Goal: Find specific page/section: Find specific page/section

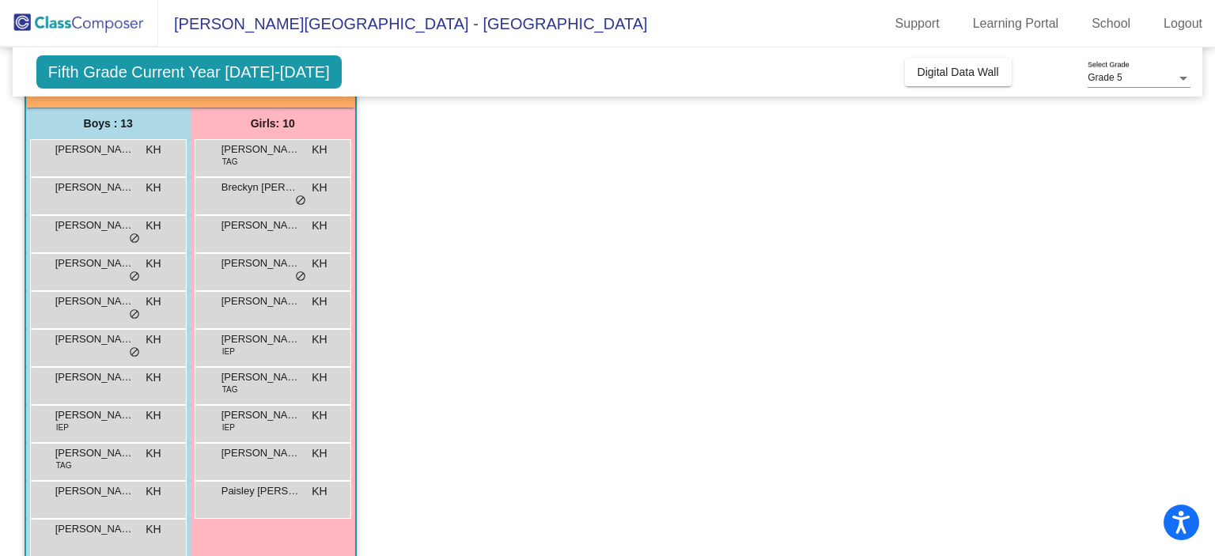
scroll to position [116, 0]
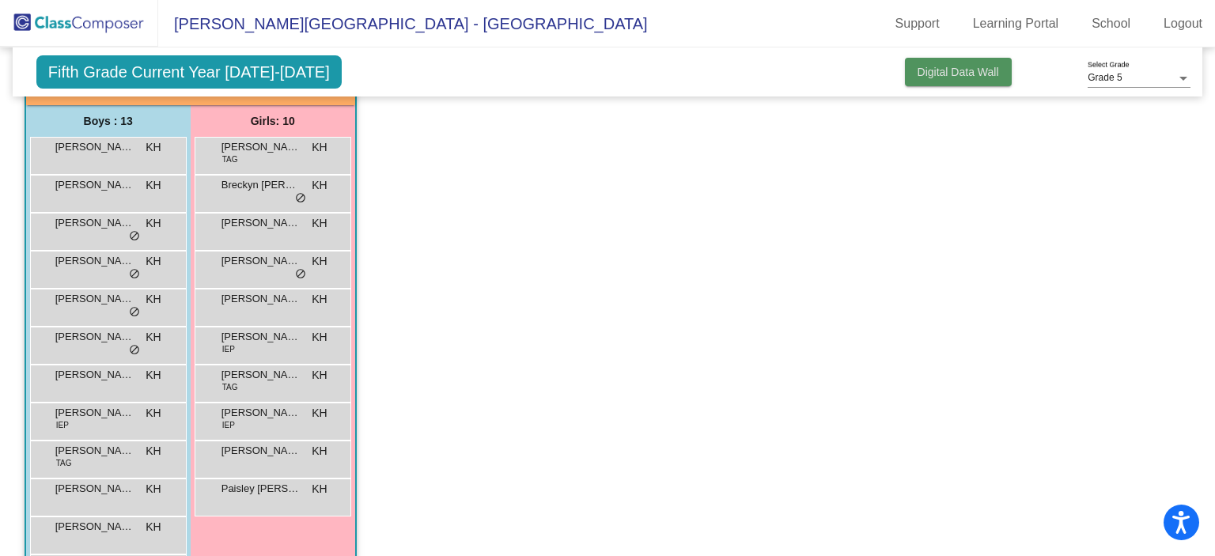
click at [950, 69] on span "Digital Data Wall" at bounding box center [957, 72] width 81 height 13
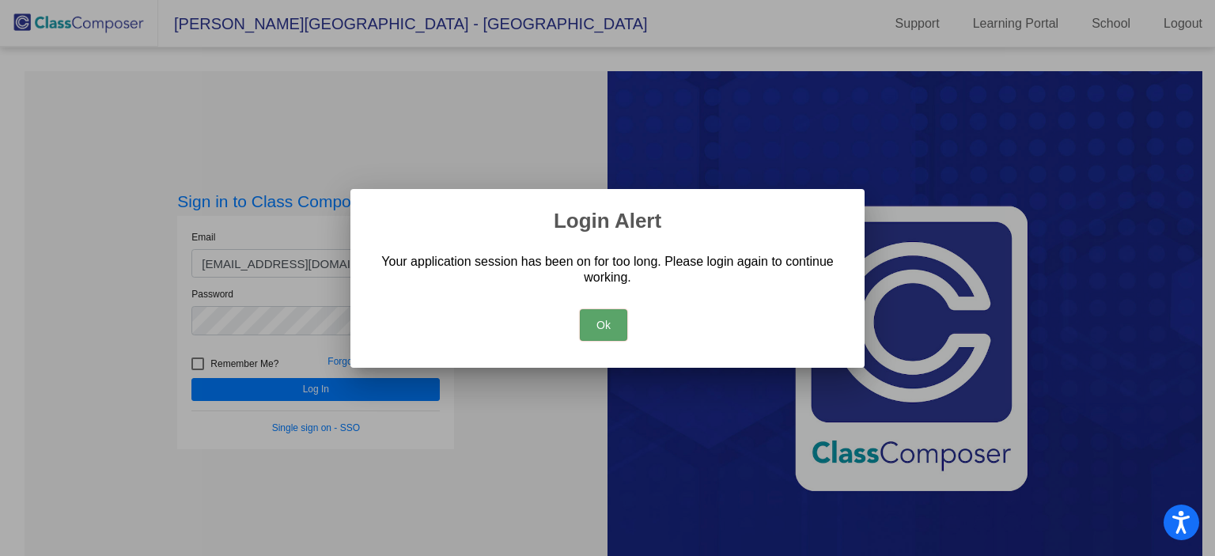
click at [600, 323] on button "Ok" at bounding box center [603, 325] width 47 height 32
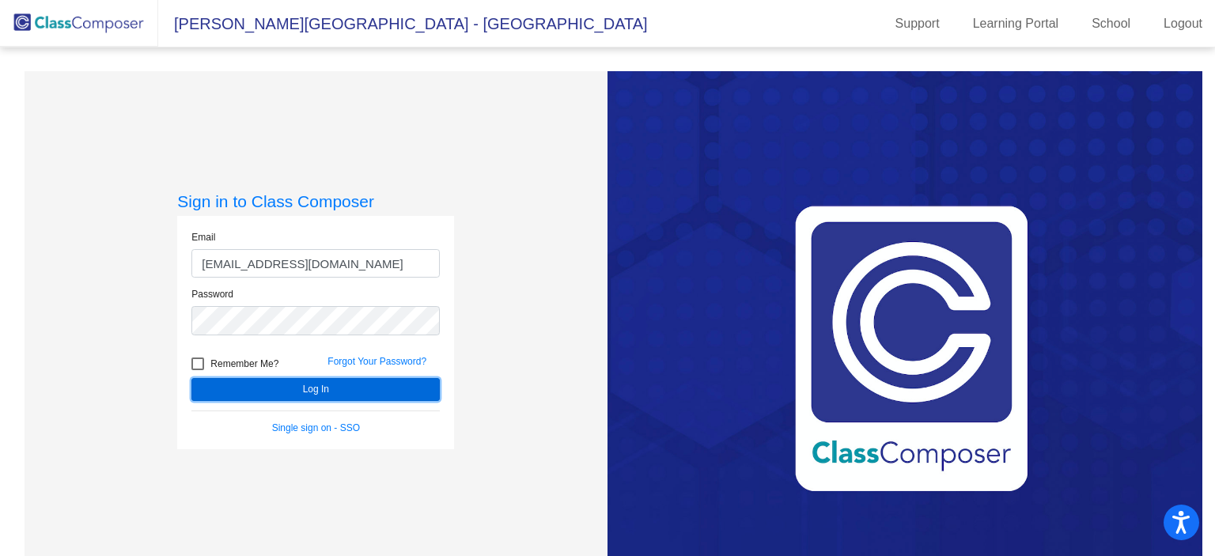
click at [334, 392] on button "Log In" at bounding box center [315, 389] width 248 height 23
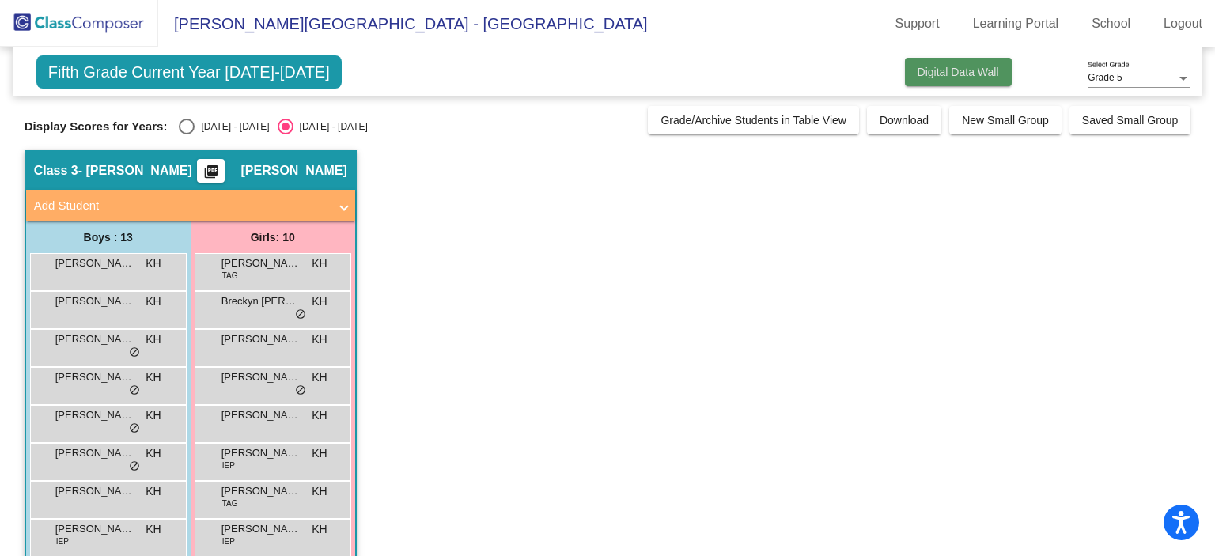
click at [908, 66] on button "Digital Data Wall" at bounding box center [958, 72] width 107 height 28
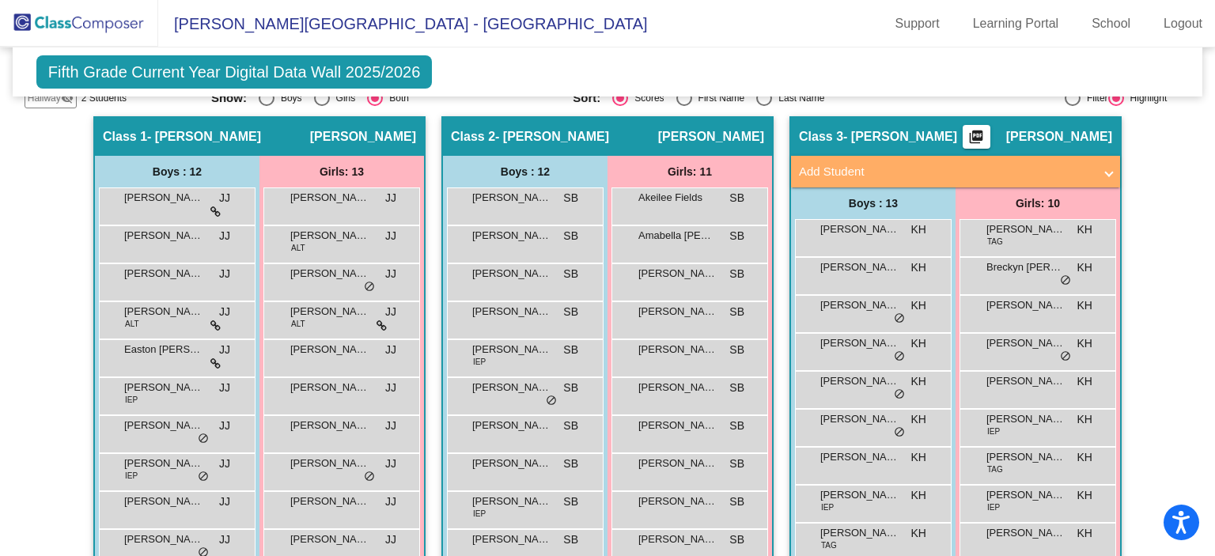
scroll to position [297, 0]
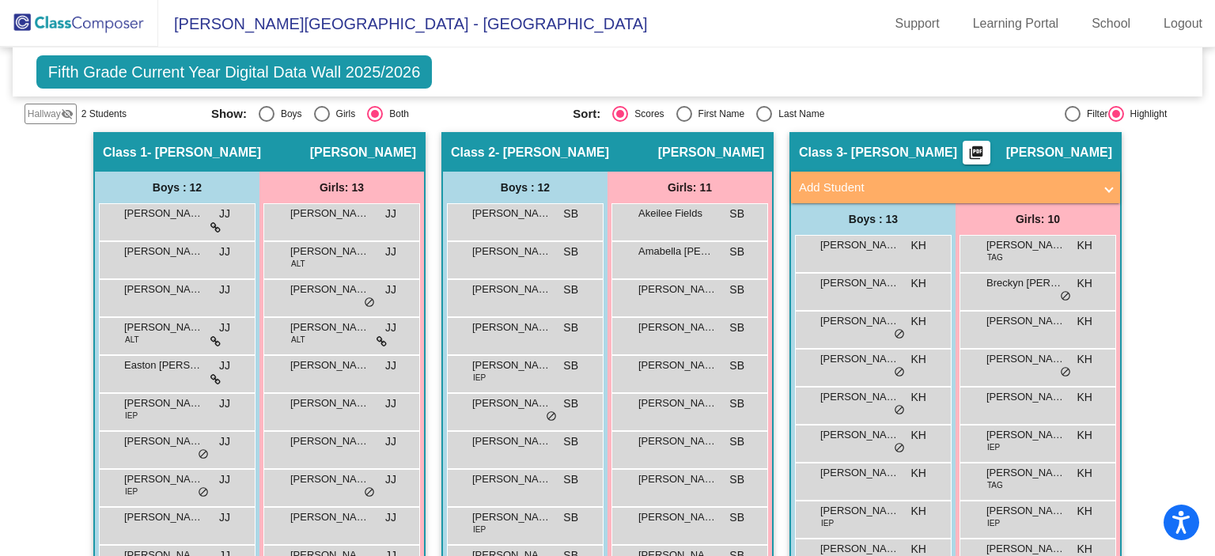
click at [623, 152] on div "Class 2 - [PERSON_NAME] picture_as_pdf [PERSON_NAME]" at bounding box center [607, 153] width 329 height 38
click at [695, 145] on span "[PERSON_NAME]" at bounding box center [711, 153] width 106 height 16
click at [454, 148] on span "Class 2" at bounding box center [473, 153] width 44 height 16
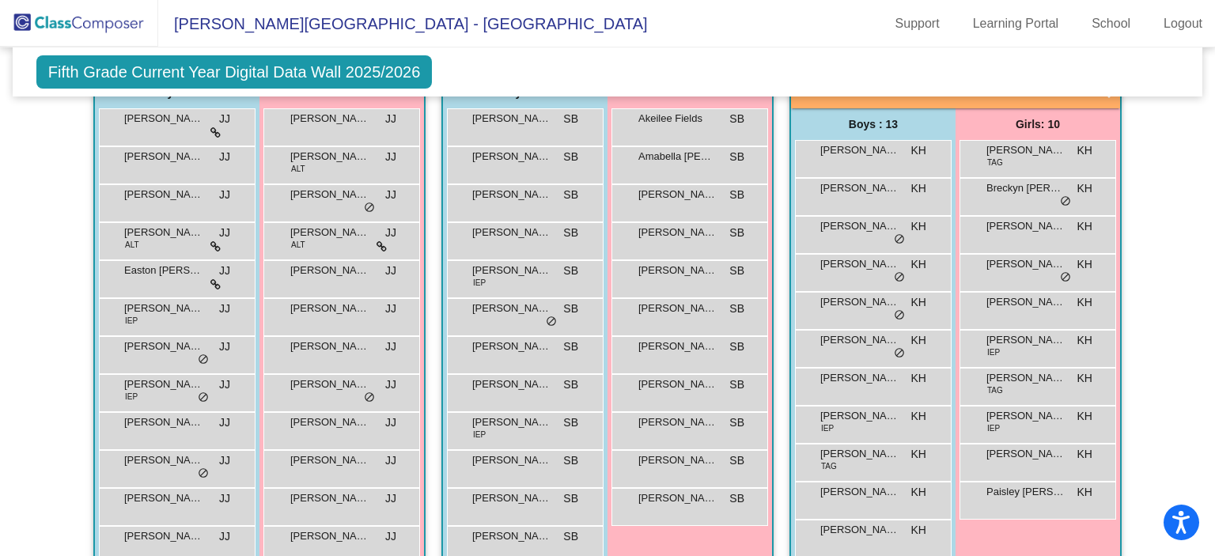
scroll to position [395, 0]
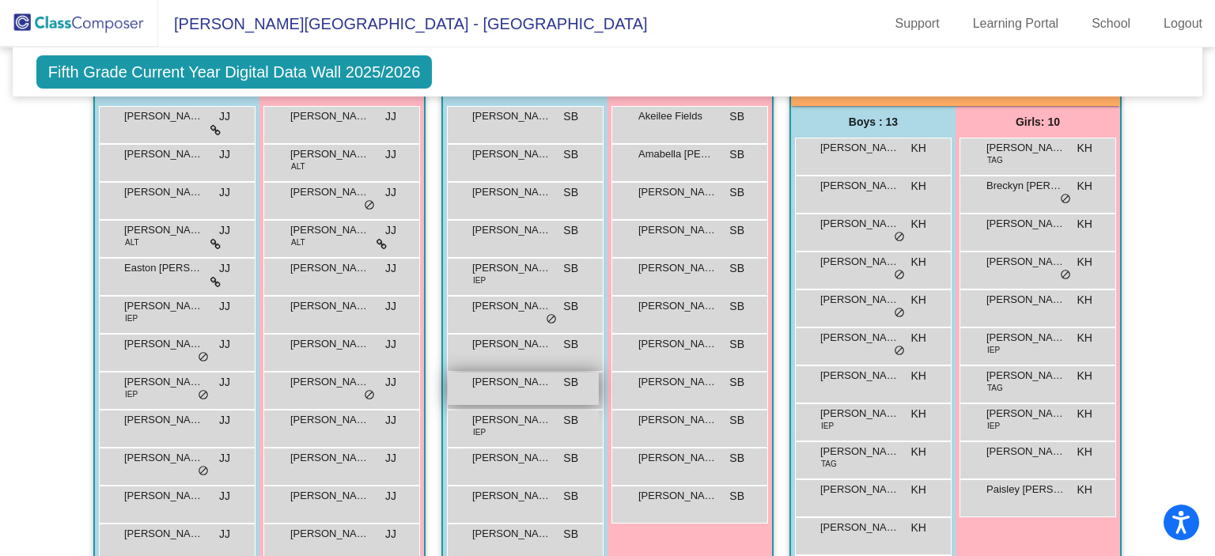
click at [550, 392] on div "[PERSON_NAME] ([PERSON_NAME]) [PERSON_NAME] lock do_not_disturb_alt" at bounding box center [523, 388] width 151 height 32
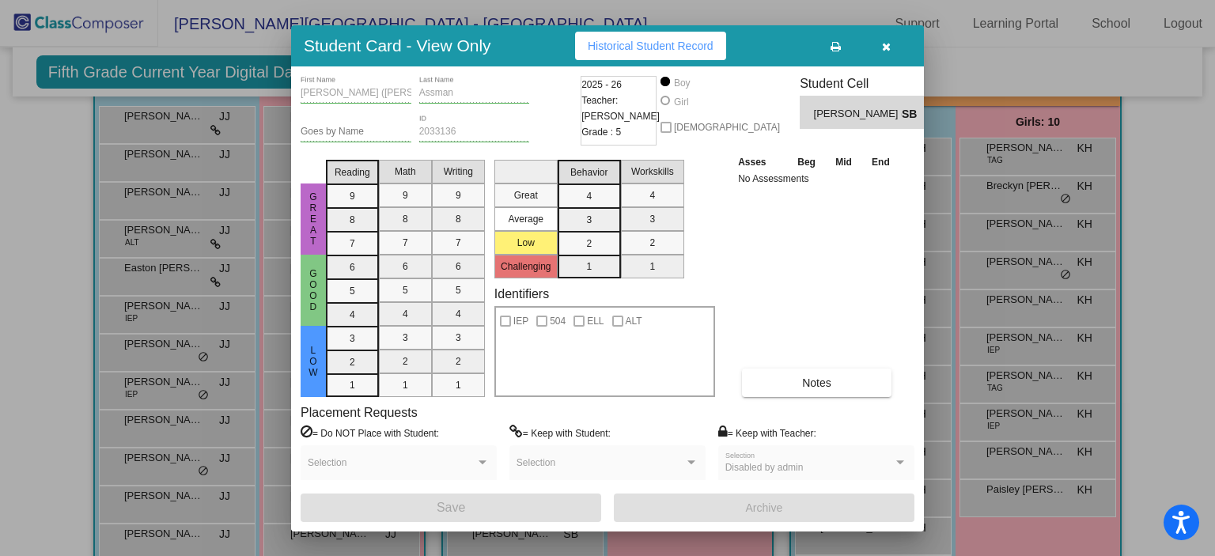
click at [882, 47] on icon "button" at bounding box center [886, 46] width 9 height 11
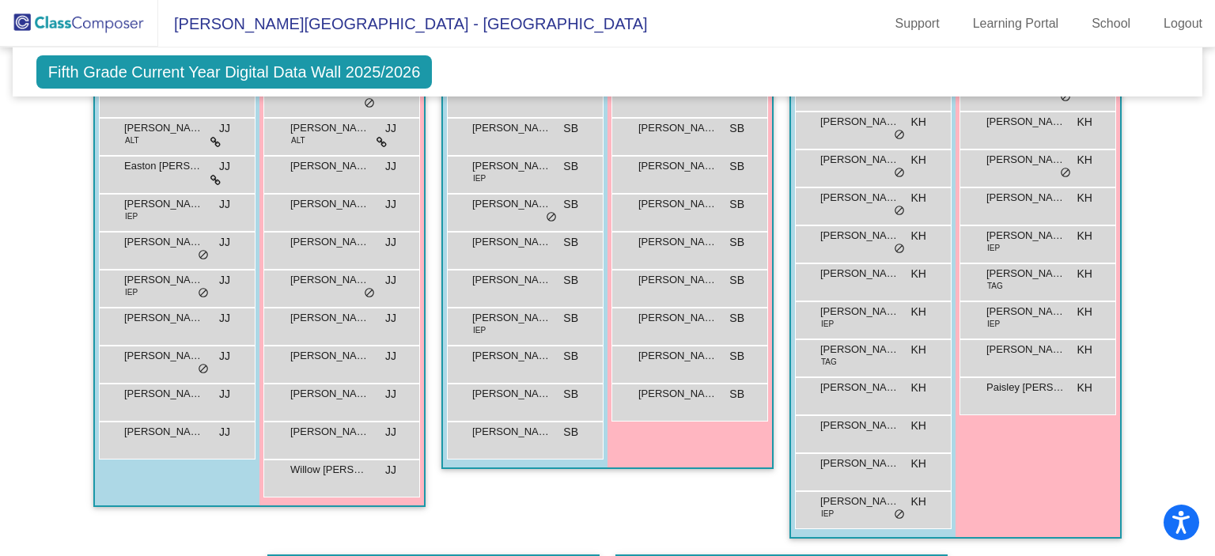
scroll to position [498, 0]
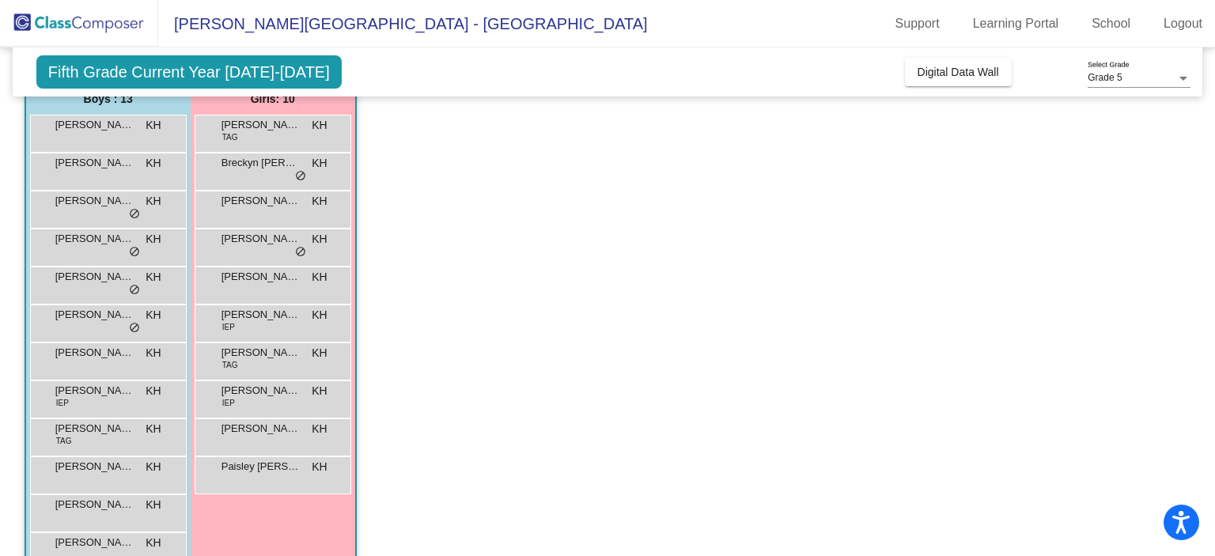
scroll to position [138, 0]
